Goal: Task Accomplishment & Management: Complete application form

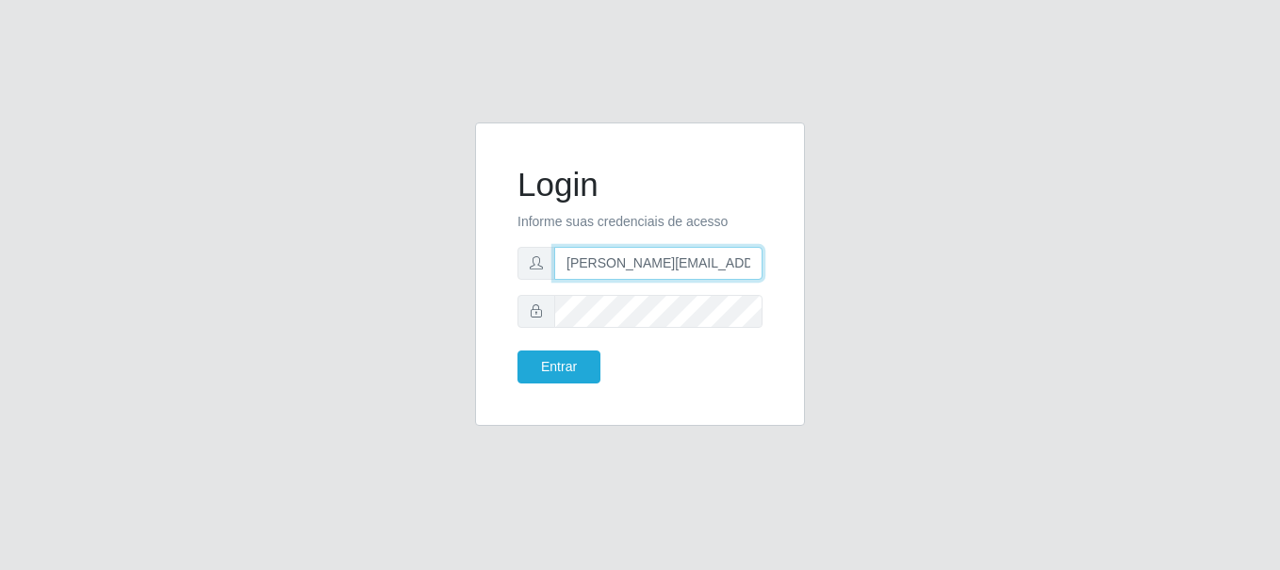
type input "[PERSON_NAME][EMAIL_ADDRESS][PERSON_NAME][DOMAIN_NAME]"
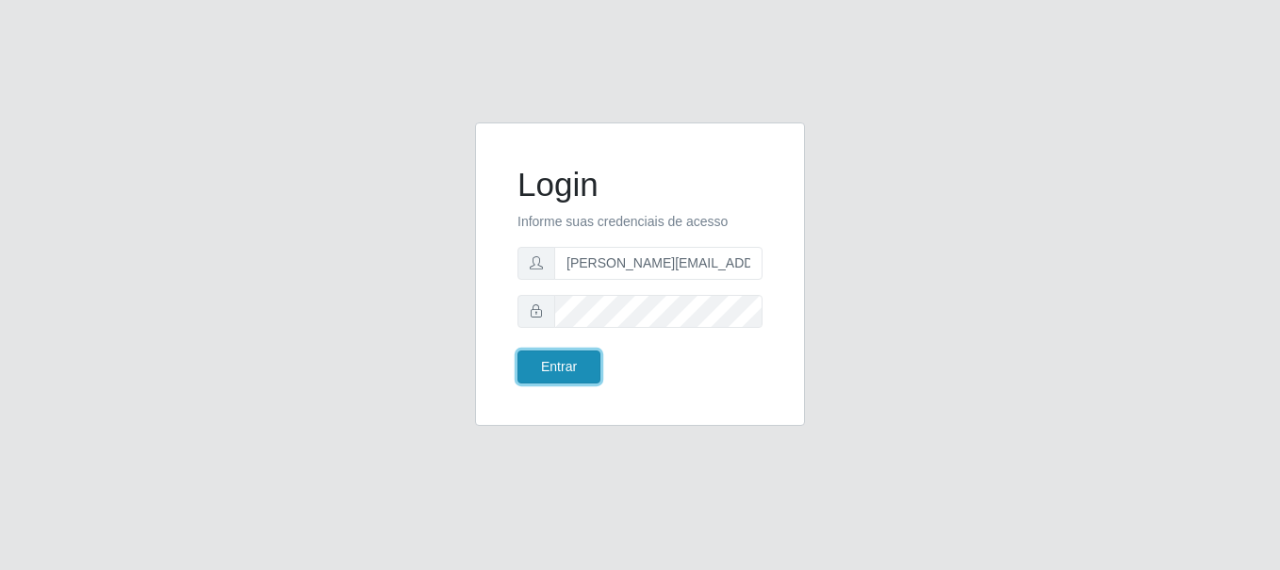
click at [558, 367] on button "Entrar" at bounding box center [558, 367] width 83 height 33
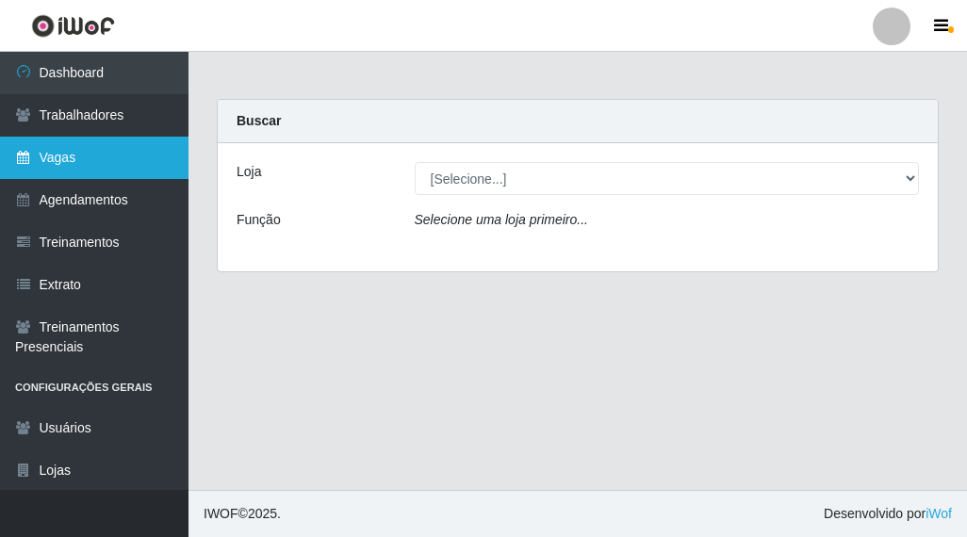
click at [94, 157] on link "Vagas" at bounding box center [94, 158] width 188 height 42
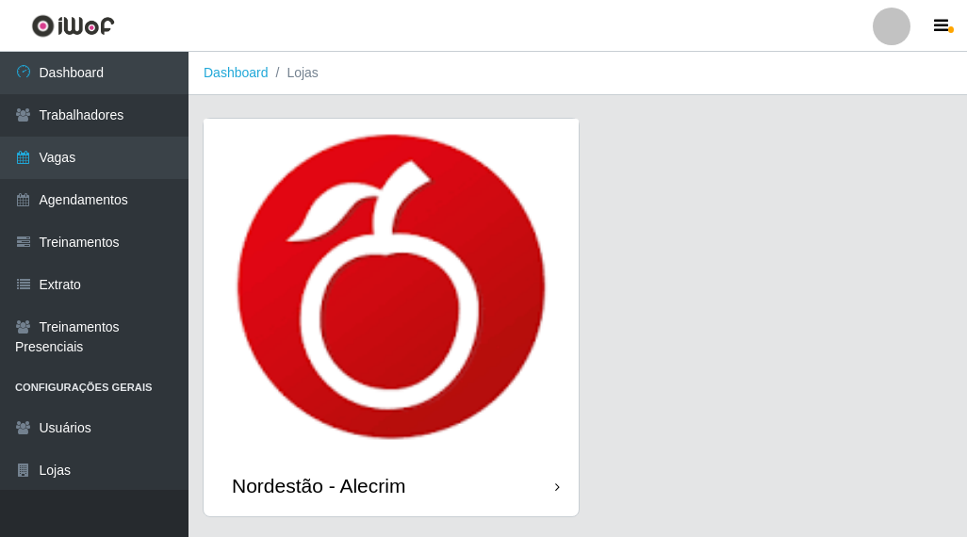
click at [322, 474] on div "Nordestão - Alecrim" at bounding box center [318, 486] width 173 height 24
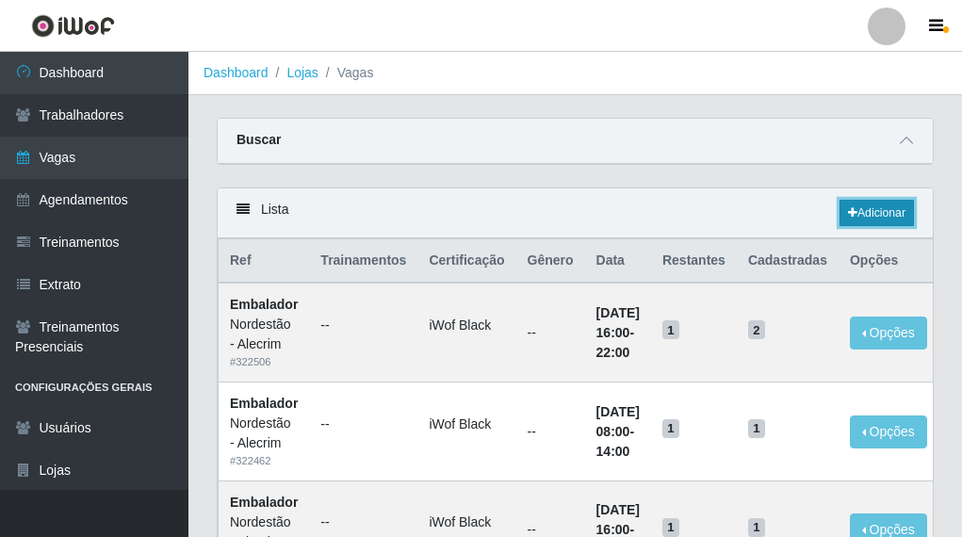
click at [875, 214] on link "Adicionar" at bounding box center [877, 213] width 74 height 26
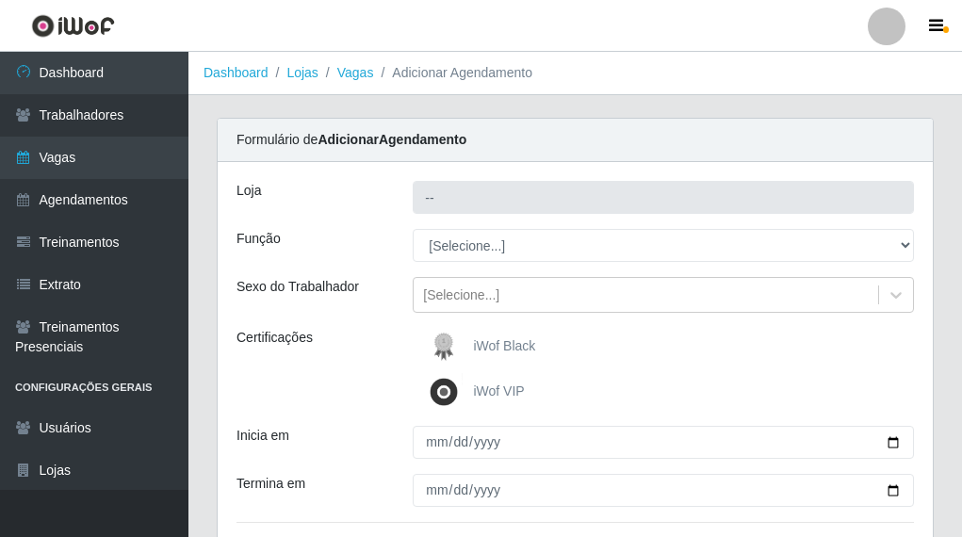
type input "Nordestão - Alecrim"
